Goal: Information Seeking & Learning: Learn about a topic

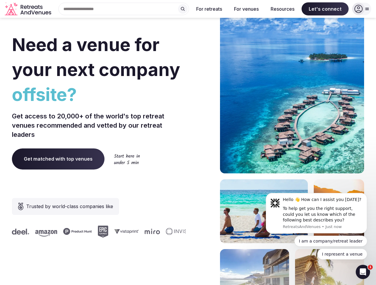
click at [188, 143] on div "Need a venue for your next company offsite? Get access to 20,000+ of the world'…" at bounding box center [188, 178] width 352 height 358
click at [124, 9] on div "Search Popular Destinations [GEOGRAPHIC_DATA], [GEOGRAPHIC_DATA] [GEOGRAPHIC_DA…" at bounding box center [121, 9] width 135 height 12
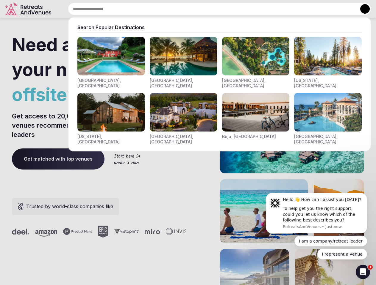
click at [183, 9] on input "text" at bounding box center [219, 9] width 303 height 12
click at [209, 9] on input "text" at bounding box center [219, 9] width 303 height 12
click at [246, 9] on input "text" at bounding box center [219, 9] width 303 height 12
click at [282, 9] on input "text" at bounding box center [219, 9] width 303 height 12
click at [325, 9] on input "text" at bounding box center [219, 9] width 303 height 12
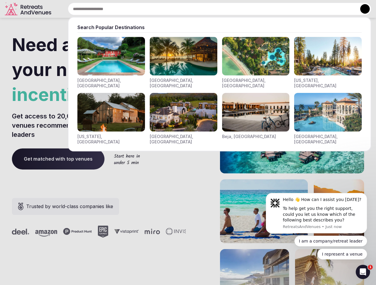
click at [361, 9] on button at bounding box center [365, 9] width 10 height 10
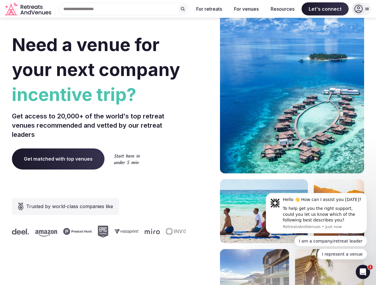
click at [316, 214] on div "To help get you the right support, could you let us know which of the following…" at bounding box center [322, 215] width 80 height 18
click at [368, 195] on section "Need a venue for your next company incentive trip? Get access to 20,000+ of the…" at bounding box center [188, 178] width 376 height 358
